Goal: Task Accomplishment & Management: Complete application form

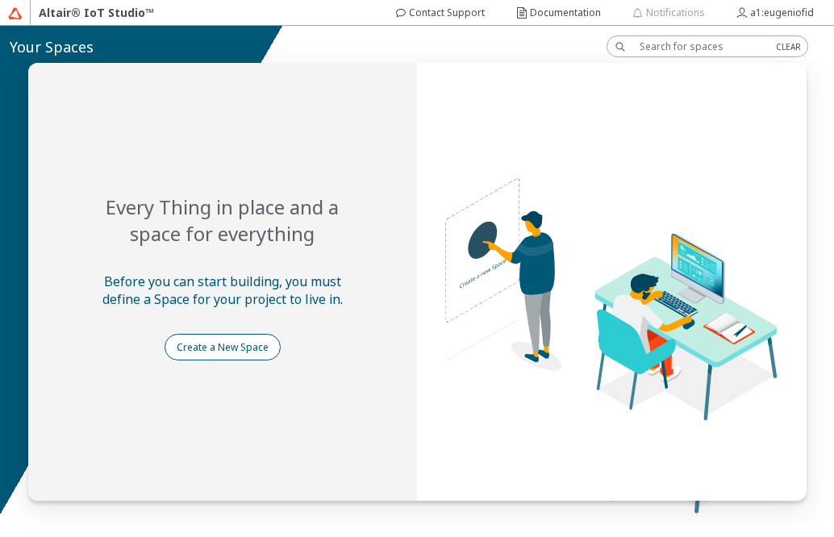
click at [0, 0] on slot "Create a New Space" at bounding box center [0, 0] width 0 height 0
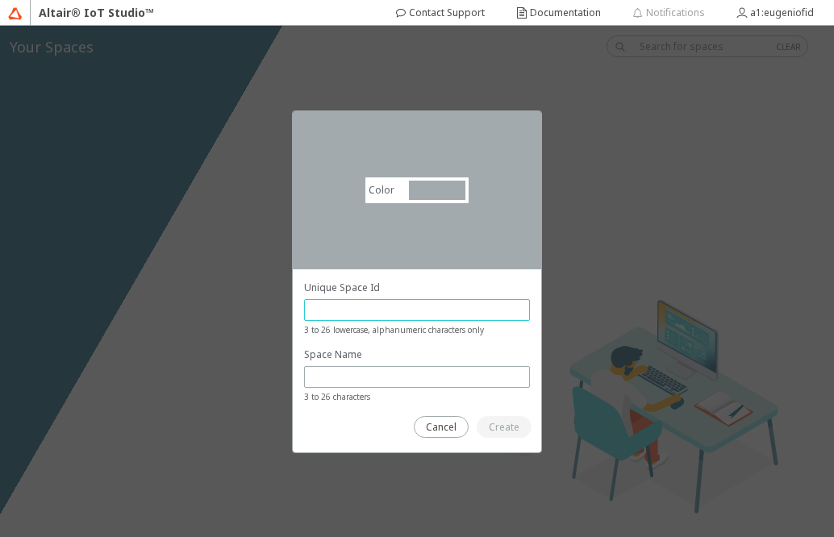
click at [319, 317] on input "text" at bounding box center [416, 310] width 211 height 14
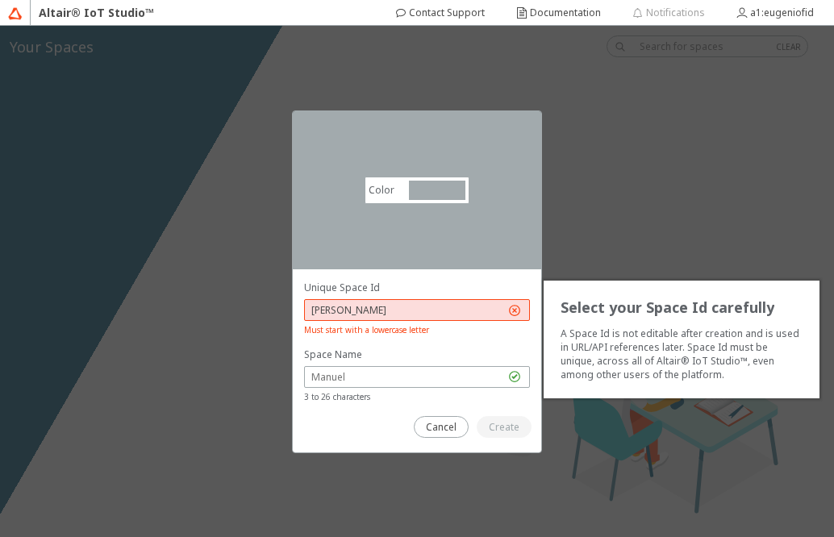
click at [350, 308] on input "[PERSON_NAME]" at bounding box center [407, 310] width 193 height 14
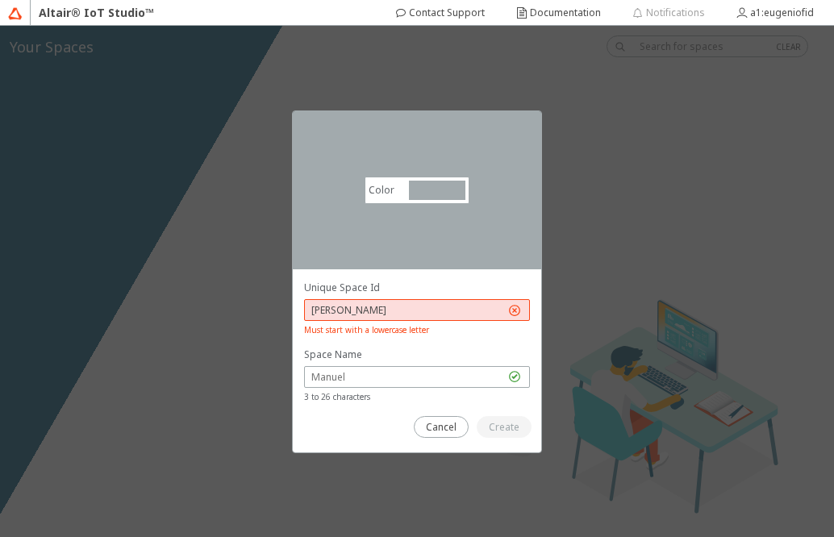
click at [522, 309] on div "[PERSON_NAME]" at bounding box center [417, 310] width 226 height 22
click at [471, 344] on div at bounding box center [417, 348] width 226 height 134
click at [515, 311] on iron-icon at bounding box center [514, 310] width 16 height 16
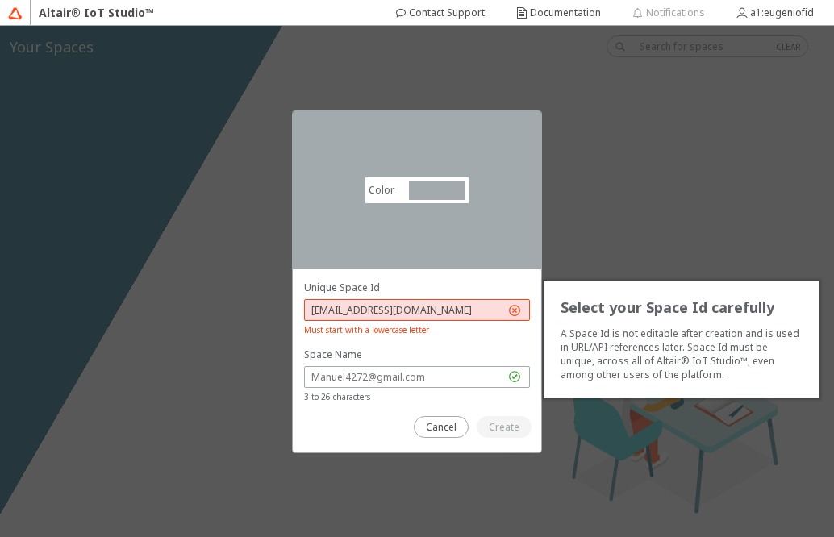
click at [515, 311] on iron-icon at bounding box center [514, 310] width 16 height 16
type input "M"
click at [355, 315] on input "text" at bounding box center [407, 310] width 193 height 14
click at [416, 189] on div at bounding box center [437, 190] width 56 height 19
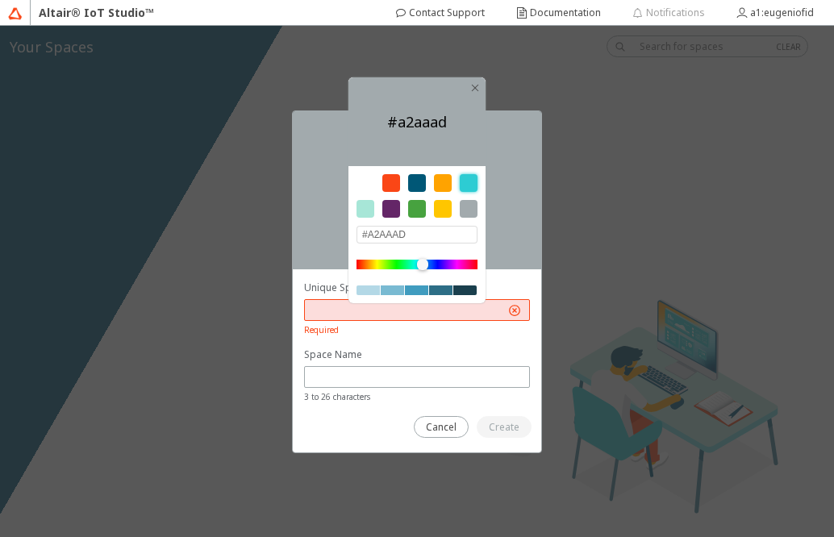
click at [467, 182] on div at bounding box center [469, 183] width 18 height 18
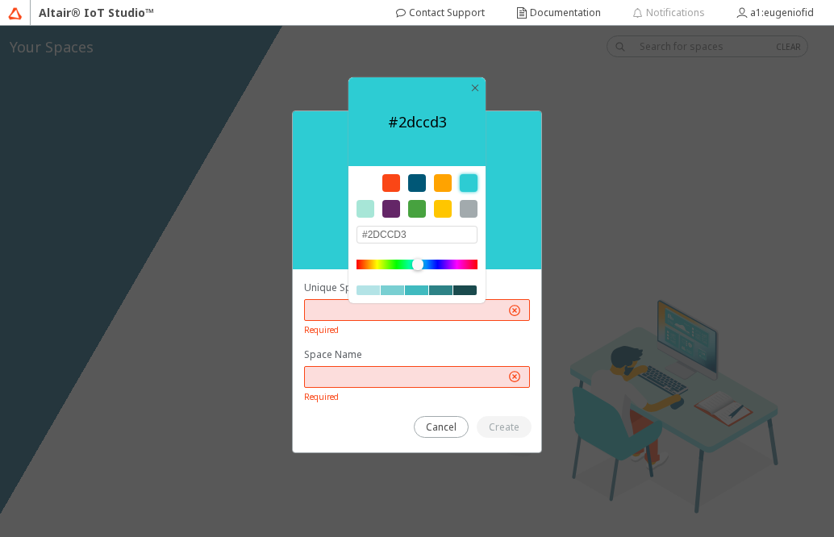
click at [393, 210] on div at bounding box center [391, 209] width 18 height 18
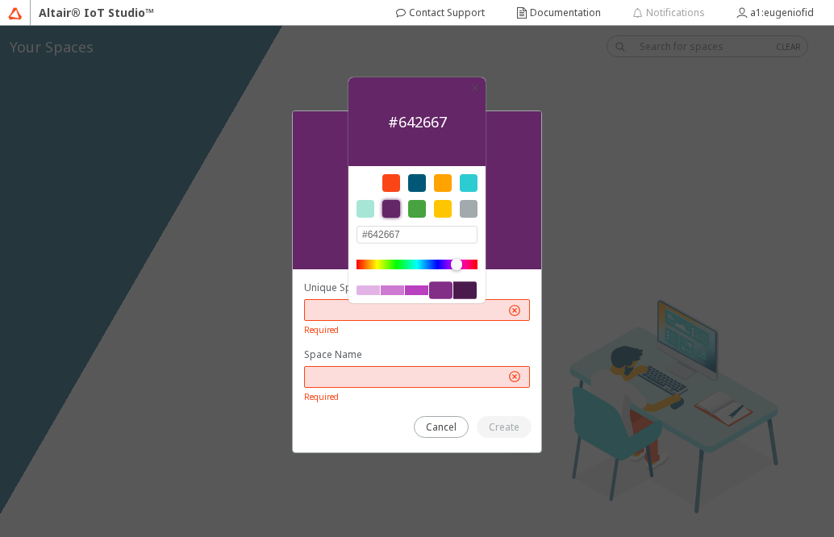
click at [441, 205] on div at bounding box center [443, 209] width 18 height 18
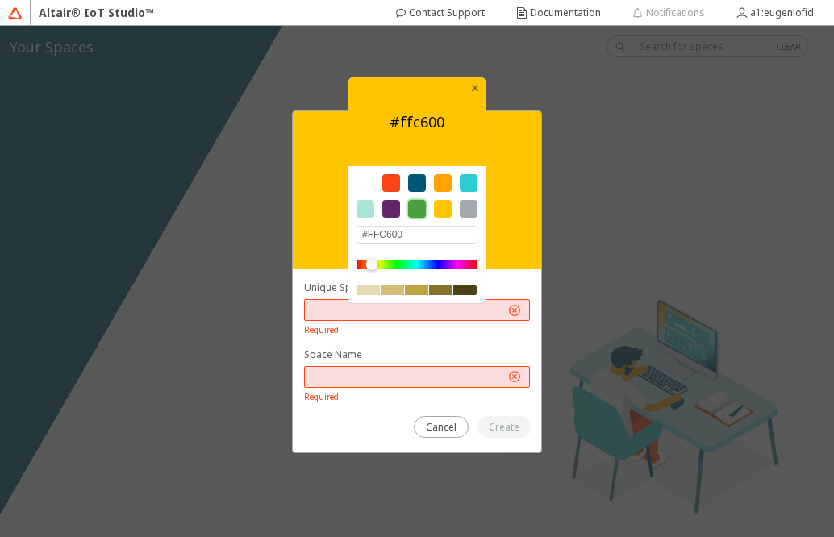
click at [410, 209] on div at bounding box center [417, 209] width 18 height 18
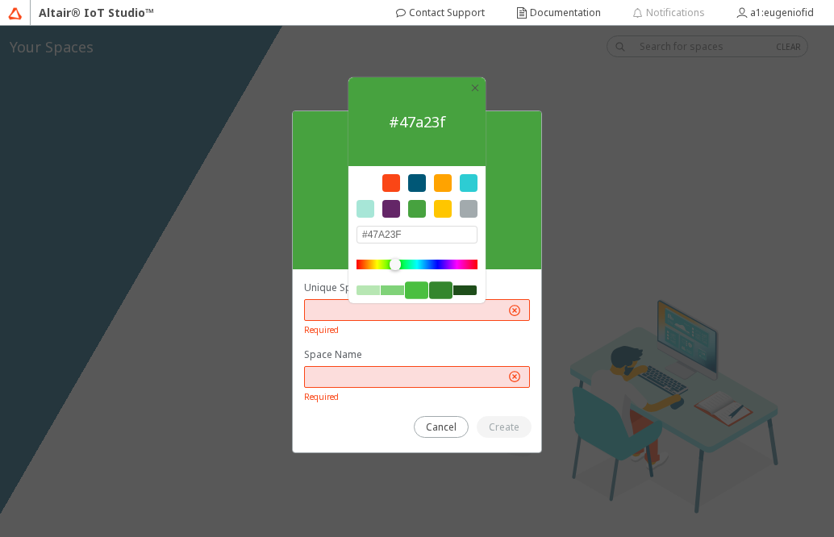
click at [421, 289] on div at bounding box center [416, 290] width 23 height 18
type input "#4ABF40"
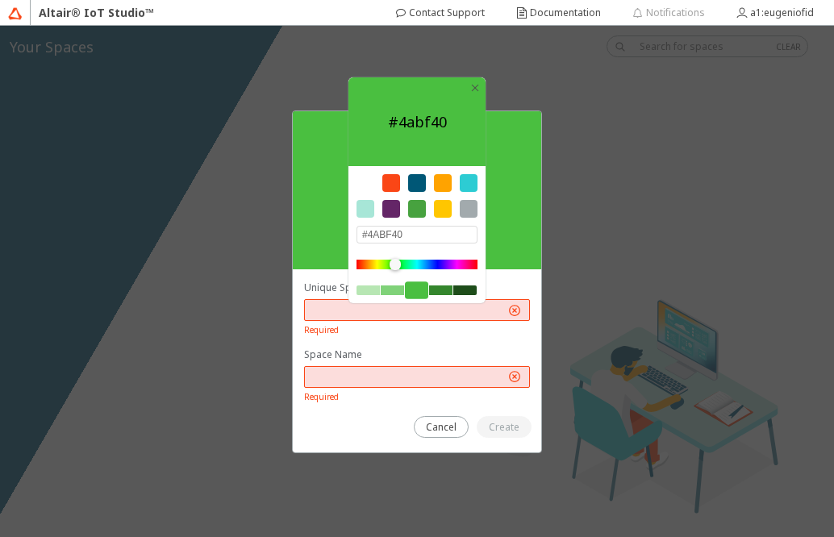
click at [600, 222] on div "Color #4abf40 #4ABF40 Select your Space Id carefully A Space Id is not editable…" at bounding box center [417, 281] width 834 height 511
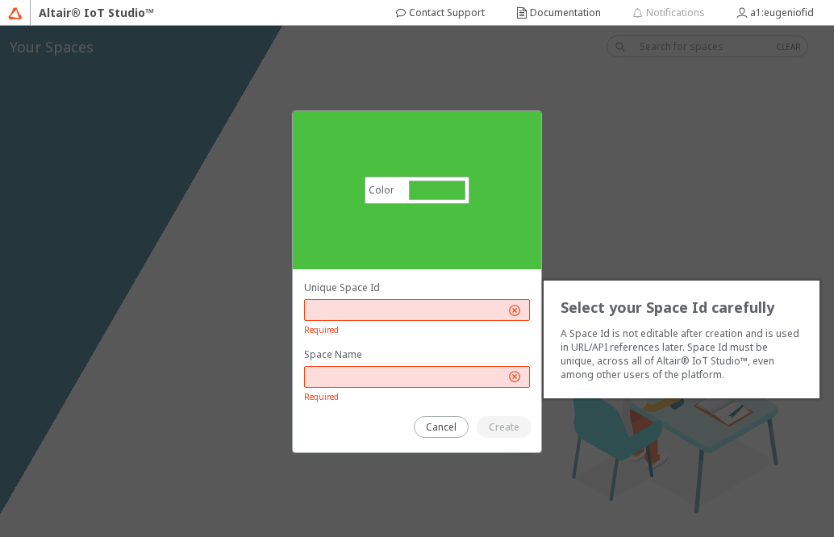
click at [329, 310] on input "text" at bounding box center [407, 310] width 193 height 14
click at [335, 375] on input "text" at bounding box center [407, 377] width 193 height 14
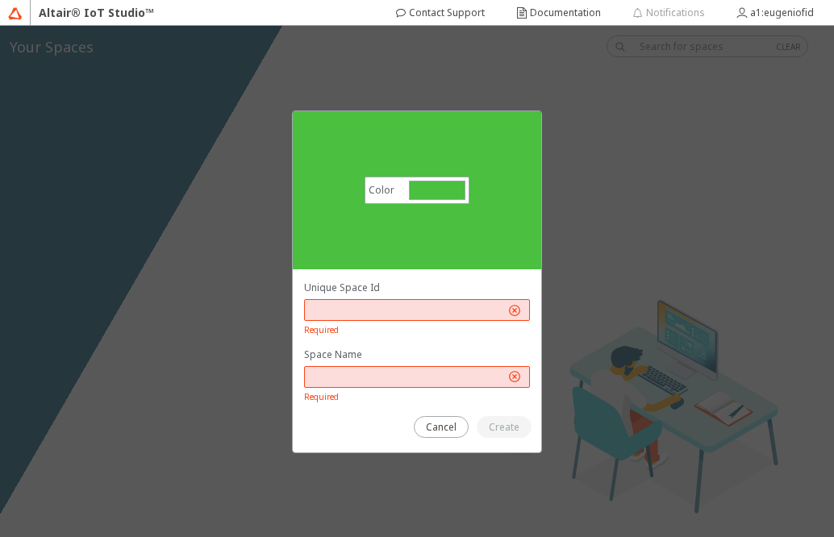
click at [505, 431] on unity-button at bounding box center [503, 427] width 55 height 22
click at [344, 379] on input "text" at bounding box center [407, 377] width 193 height 14
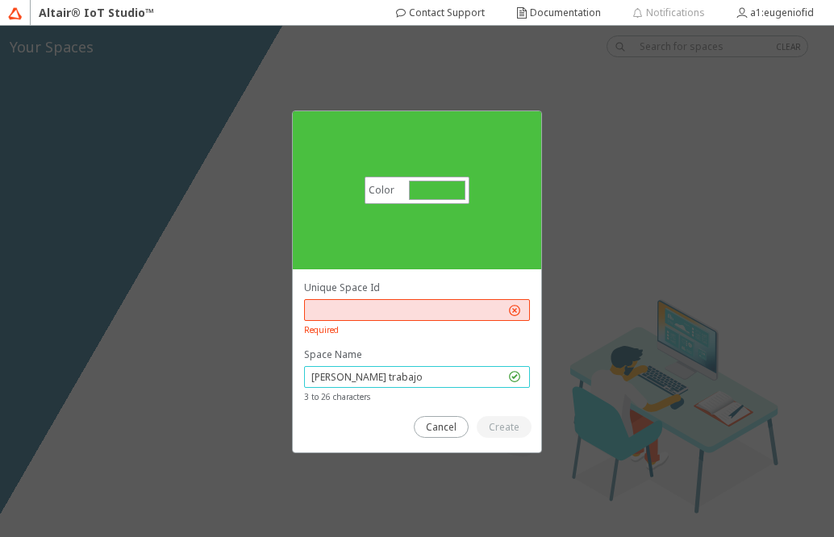
type input "[PERSON_NAME] trabajo"
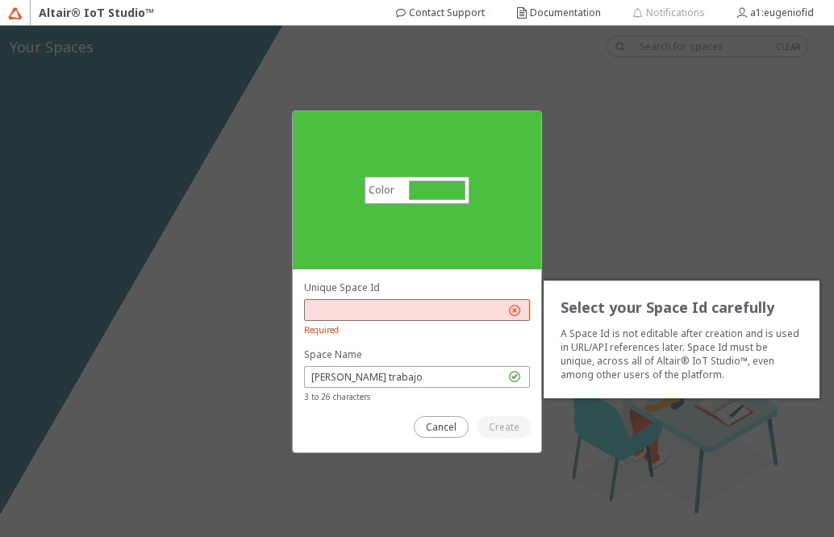
click at [352, 316] on input "text" at bounding box center [407, 310] width 193 height 14
click at [447, 307] on input "Manuelgonzalez224224" at bounding box center [407, 310] width 193 height 14
click at [504, 439] on div at bounding box center [417, 360] width 248 height 183
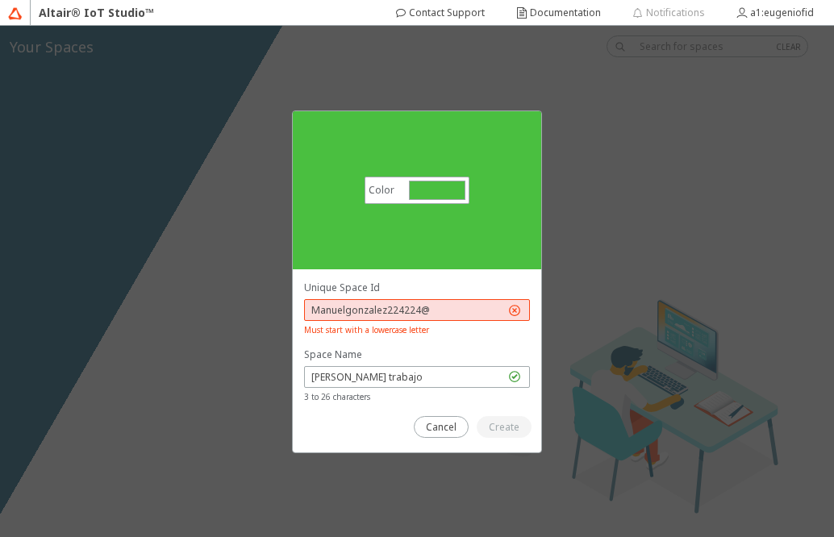
click at [460, 300] on div "Manuelgonzalez224224@" at bounding box center [417, 310] width 226 height 22
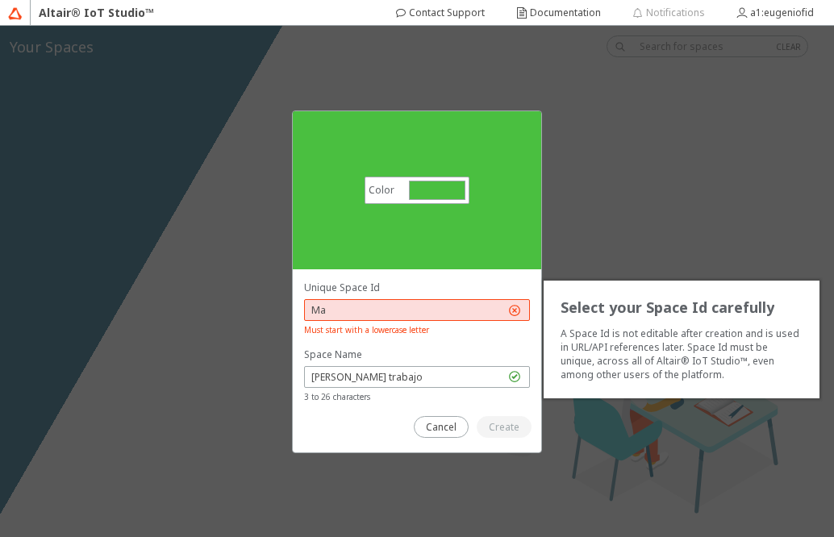
type input "M"
click at [452, 308] on input "URL/MA" at bounding box center [407, 310] width 193 height 14
click at [430, 306] on input "URL/manuegonzalez224" at bounding box center [407, 310] width 193 height 14
type input "U"
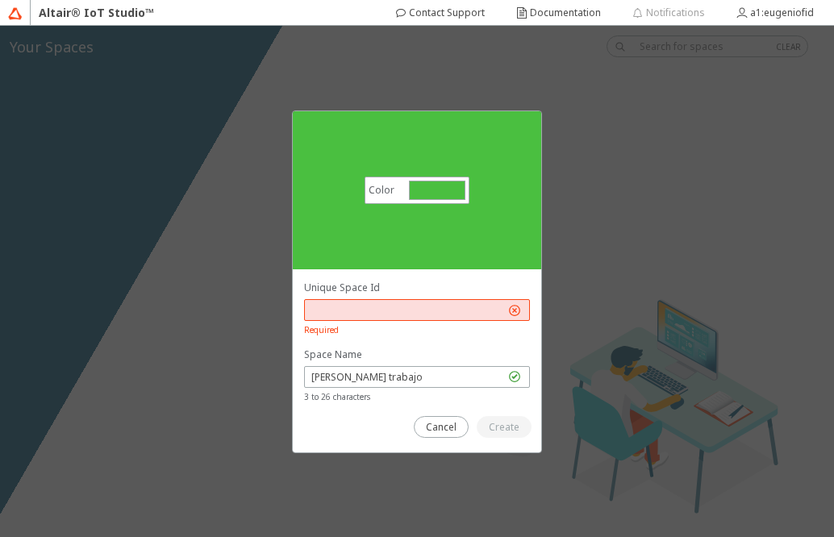
click at [692, 172] on div "Color #4abf40 #4ABF40 Select your Space Id carefully A Space Id is not editable…" at bounding box center [417, 281] width 834 height 511
click at [0, 0] on slot "Cancel" at bounding box center [0, 0] width 0 height 0
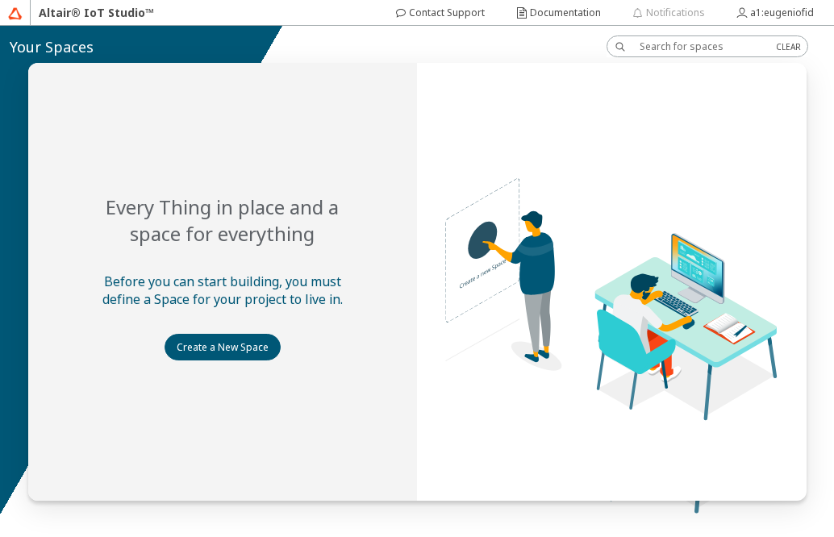
click at [735, 42] on input "text" at bounding box center [700, 47] width 123 height 14
click at [0, 0] on slot "a1:eugeniofid" at bounding box center [0, 0] width 0 height 0
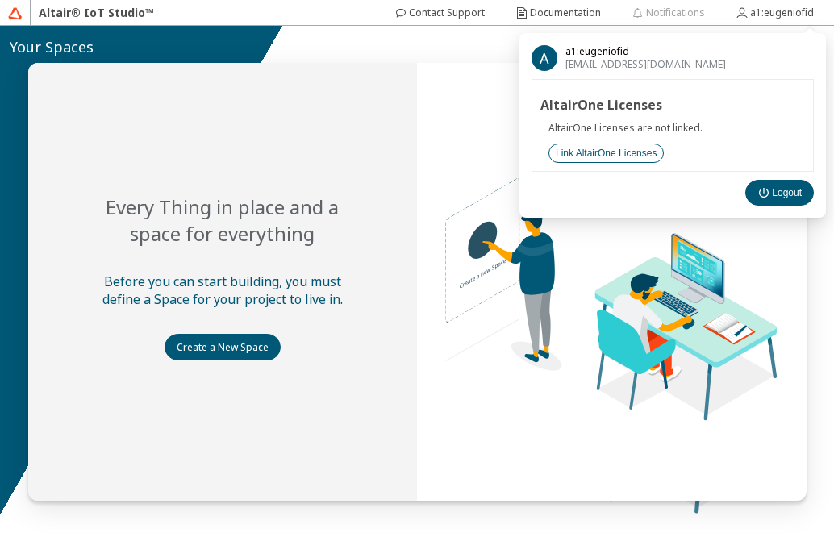
click at [0, 0] on slot "Link AltairOne Licenses" at bounding box center [0, 0] width 0 height 0
click at [0, 0] on slot "Notifications" at bounding box center [0, 0] width 0 height 0
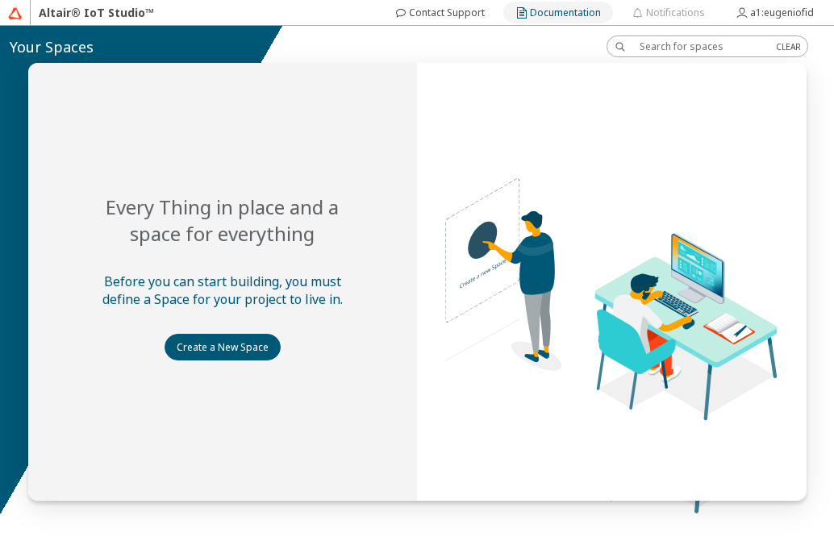
click at [0, 0] on slot "Documentation" at bounding box center [0, 0] width 0 height 0
